Goal: Check status: Check status

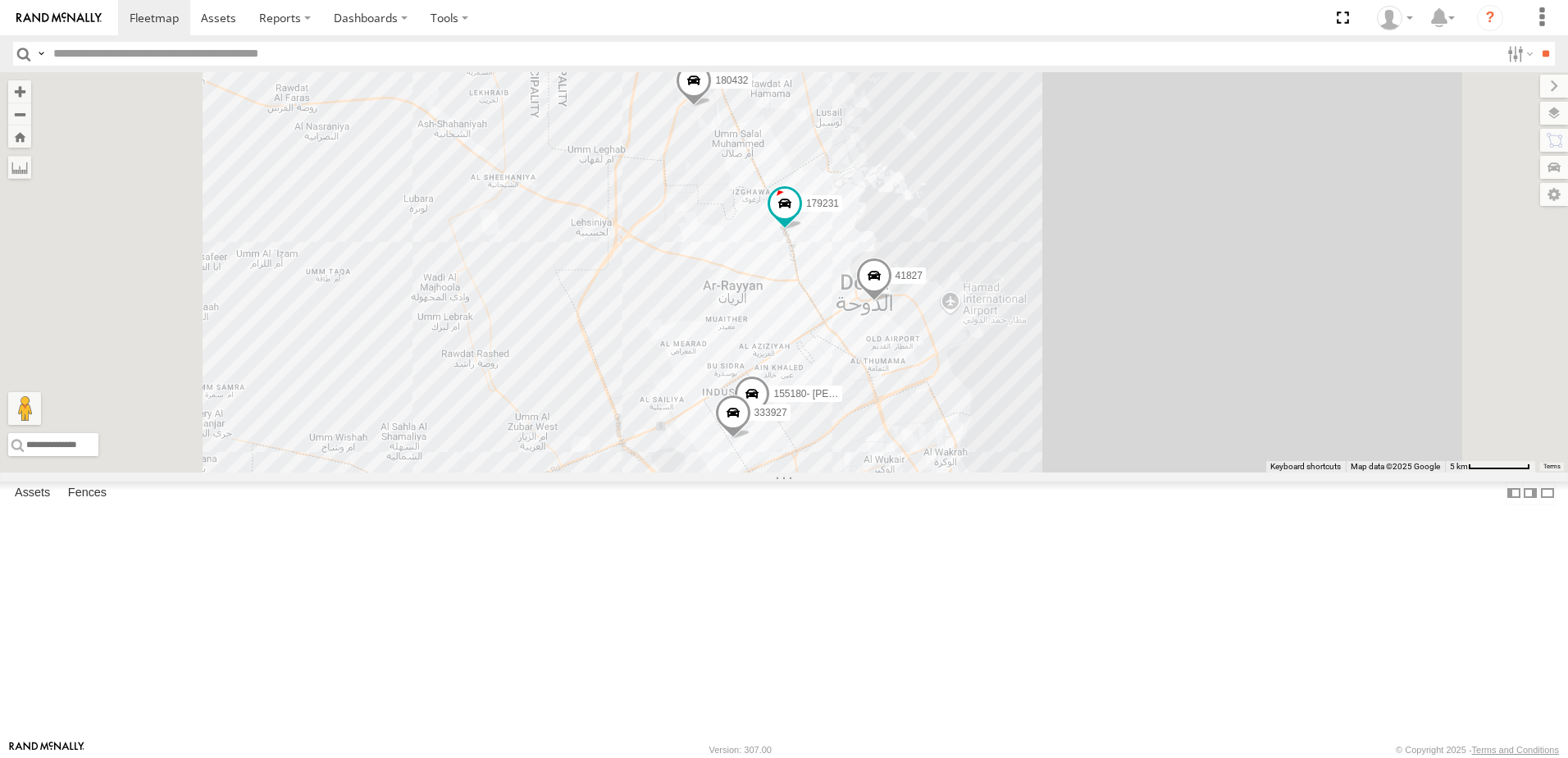
click at [0, 0] on span at bounding box center [0, 0] width 0 height 0
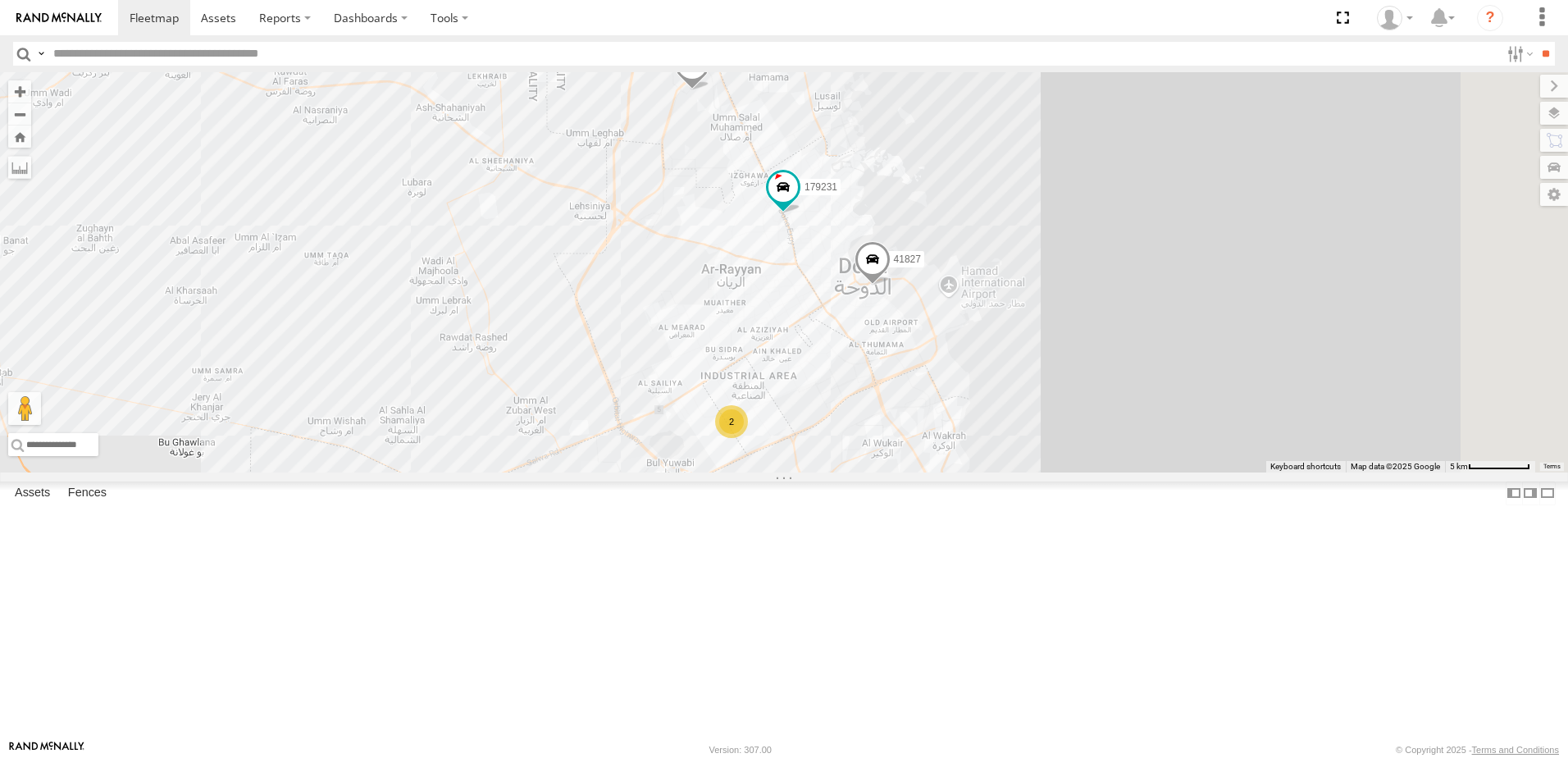
drag, startPoint x: 943, startPoint y: 566, endPoint x: 959, endPoint y: 433, distance: 134.0
click at [959, 433] on div "41827 179231 180432 2" at bounding box center [784, 272] width 1568 height 401
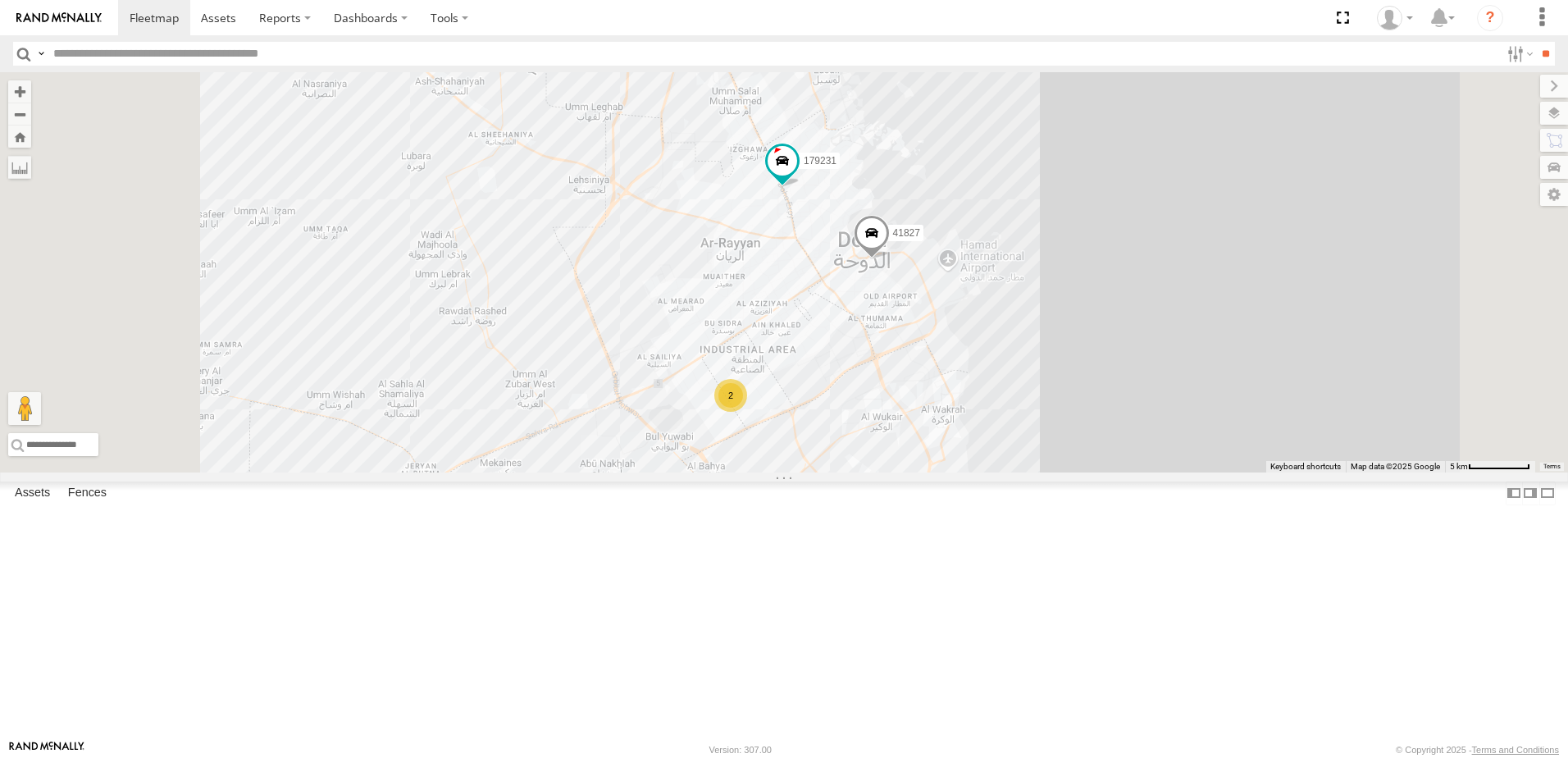
click at [0, 0] on span at bounding box center [0, 0] width 0 height 0
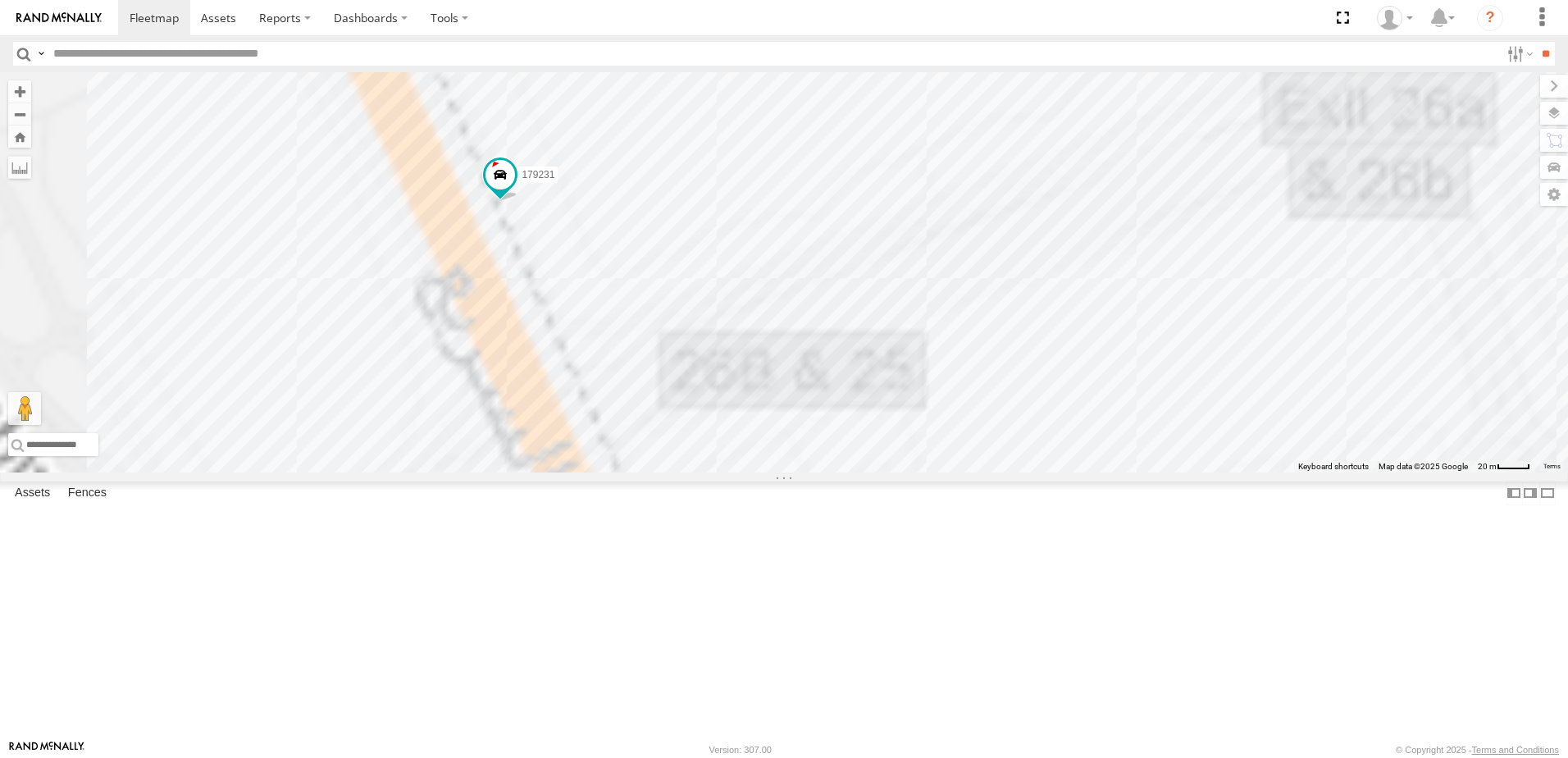
drag, startPoint x: 638, startPoint y: 265, endPoint x: 767, endPoint y: 399, distance: 186.0
click at [767, 399] on div "41827 179231 180432" at bounding box center [784, 272] width 1568 height 401
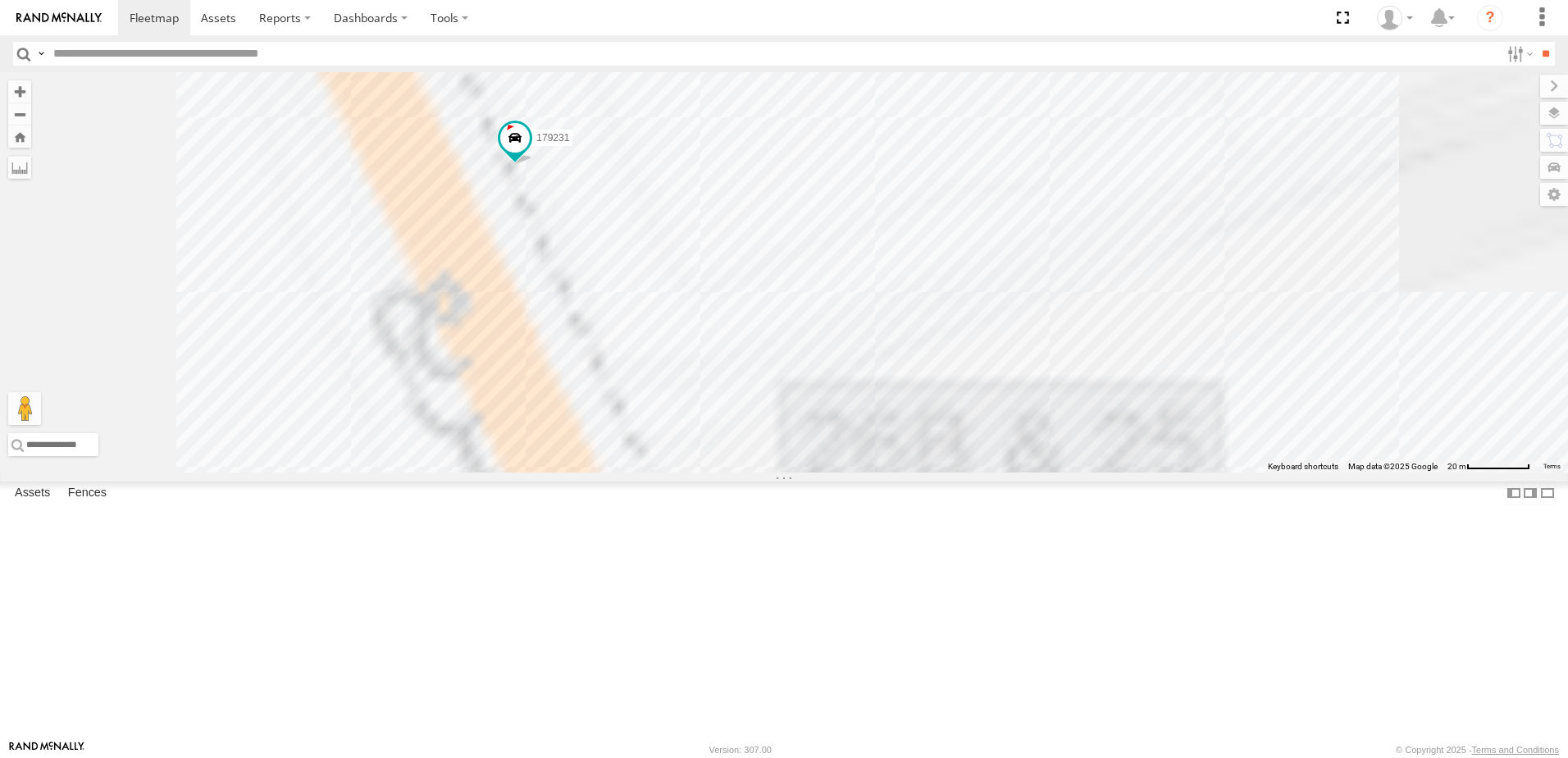
drag, startPoint x: 749, startPoint y: 428, endPoint x: 751, endPoint y: 515, distance: 87.0
click at [777, 473] on div "41827 179231 180432" at bounding box center [784, 272] width 1568 height 401
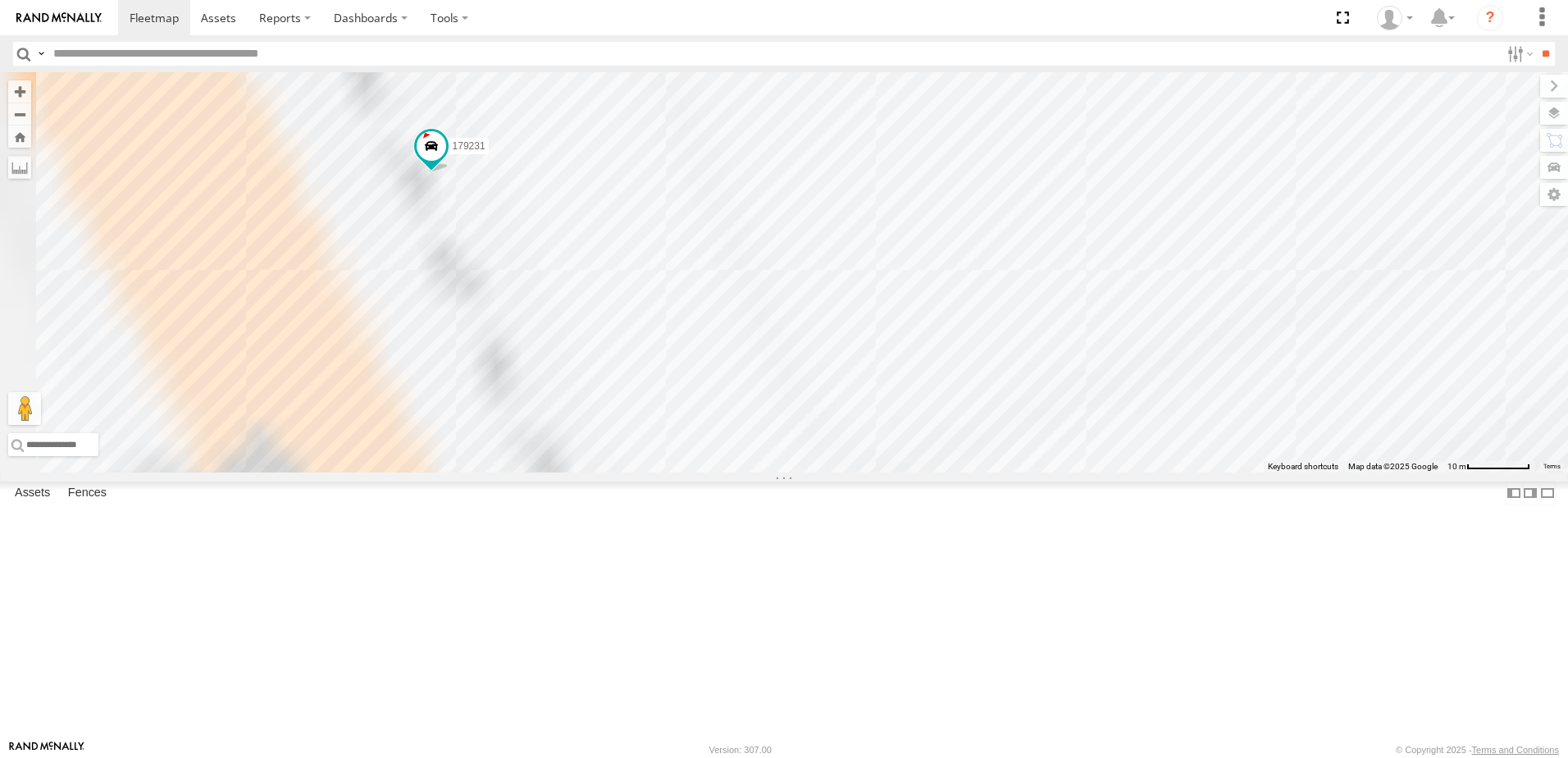
click at [669, 318] on div "41827 179231 180432" at bounding box center [784, 272] width 1568 height 401
click at [576, 336] on div "41827 179231 180432" at bounding box center [784, 272] width 1568 height 401
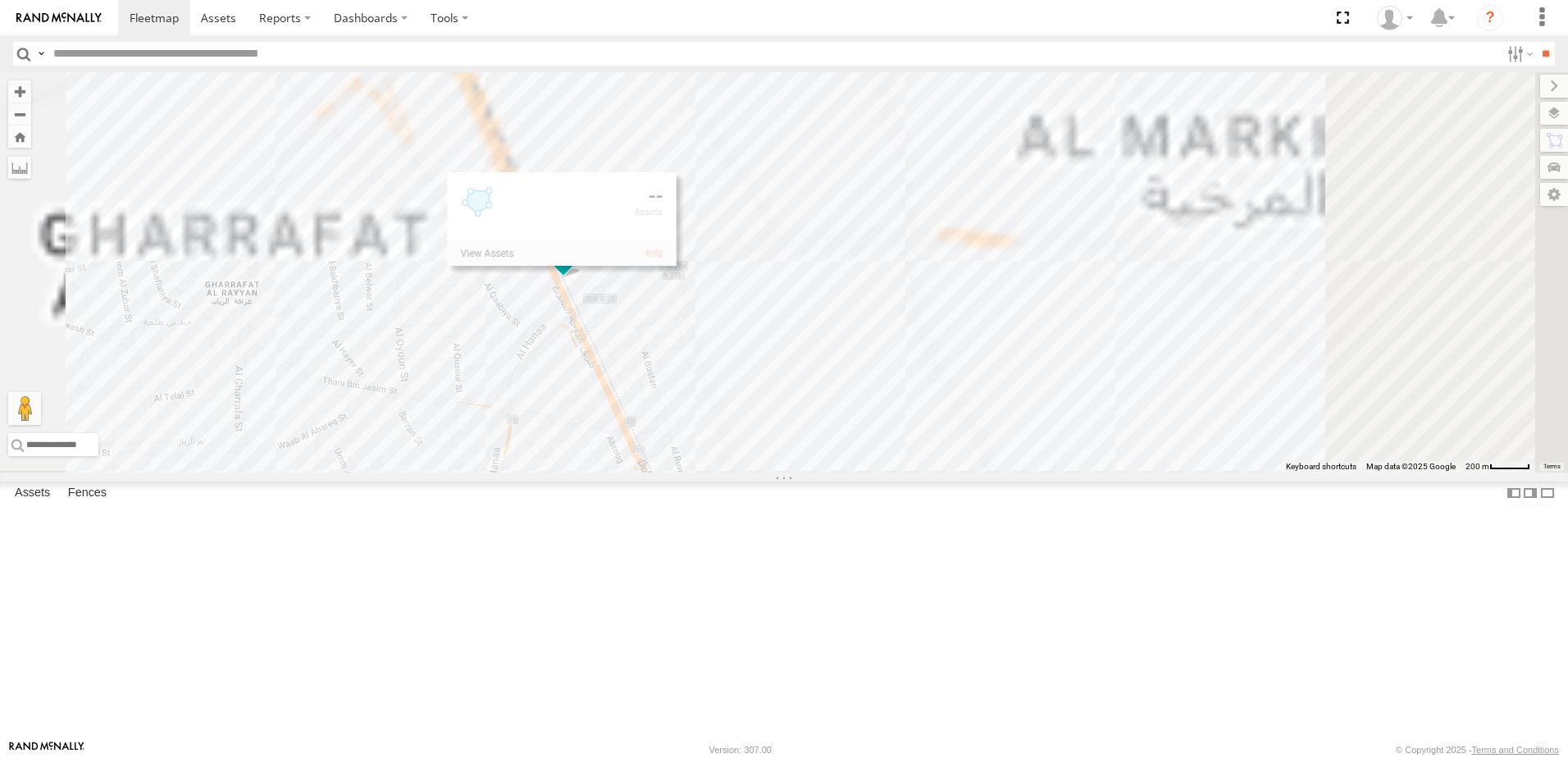
click at [896, 473] on div "41827 179231 180432" at bounding box center [784, 272] width 1568 height 401
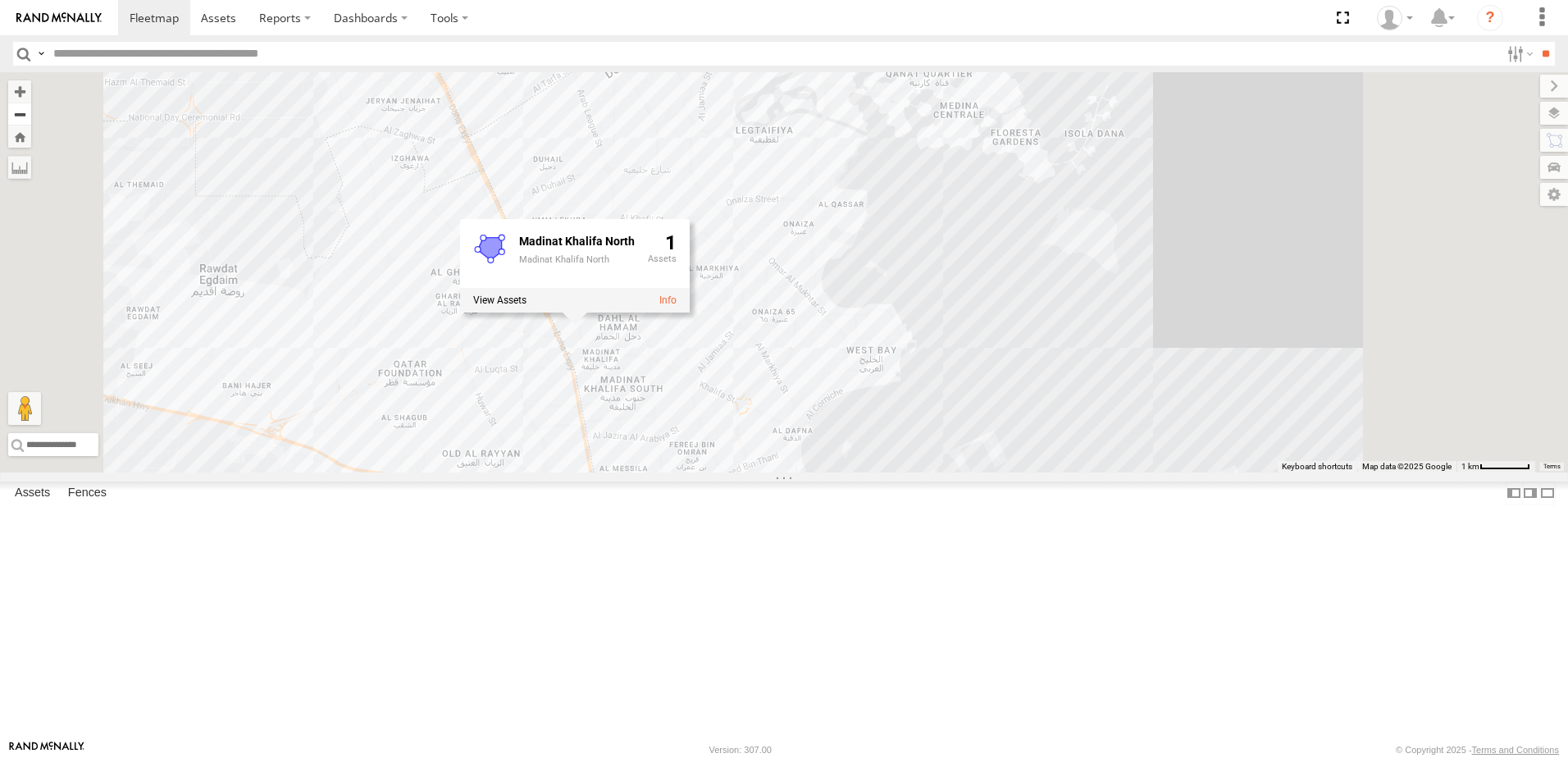
click at [31, 110] on button "Zoom out" at bounding box center [19, 114] width 23 height 23
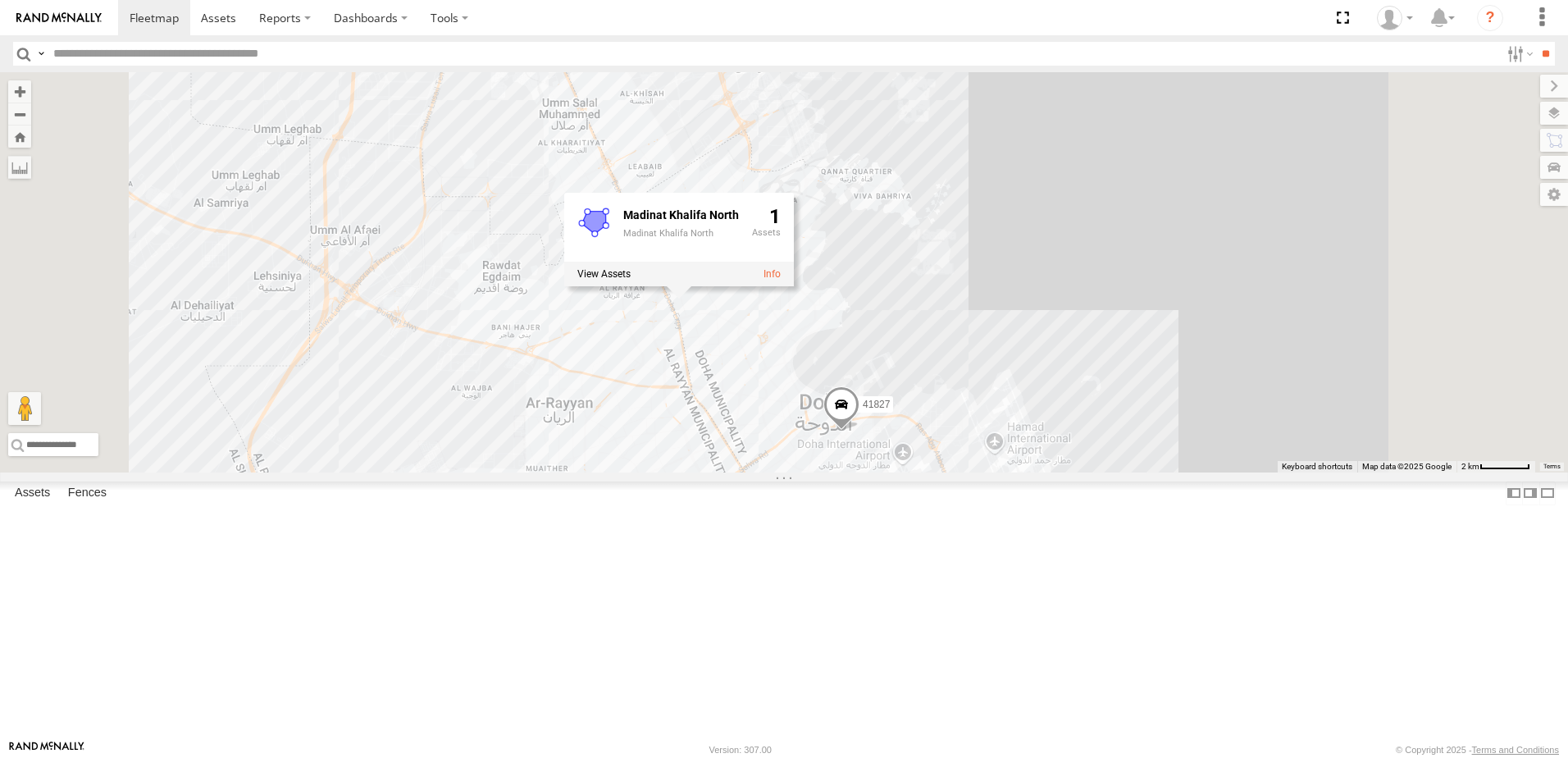
click at [0, 0] on span at bounding box center [0, 0] width 0 height 0
